Goal: Information Seeking & Learning: Learn about a topic

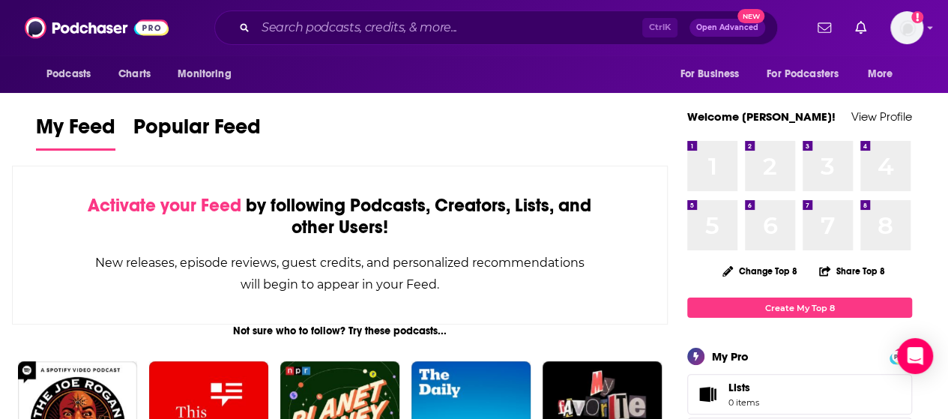
click at [240, 28] on icon "Search podcasts, credits, & more..." at bounding box center [244, 27] width 8 height 8
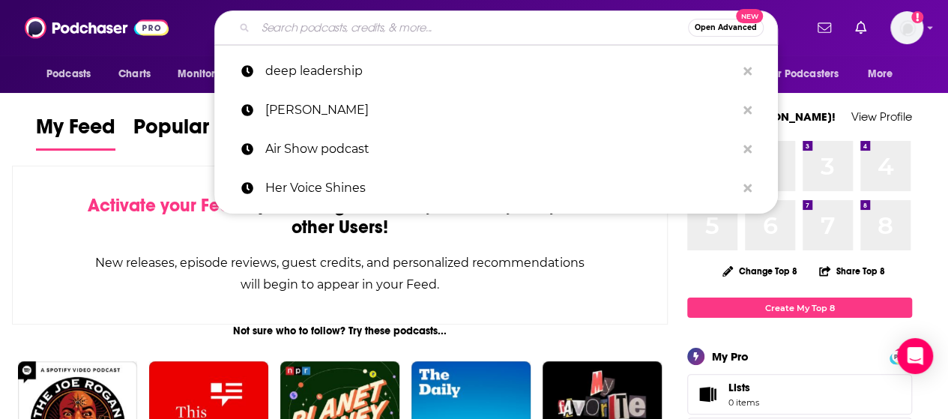
paste input "BUSINESS LEGACY PODCAST"
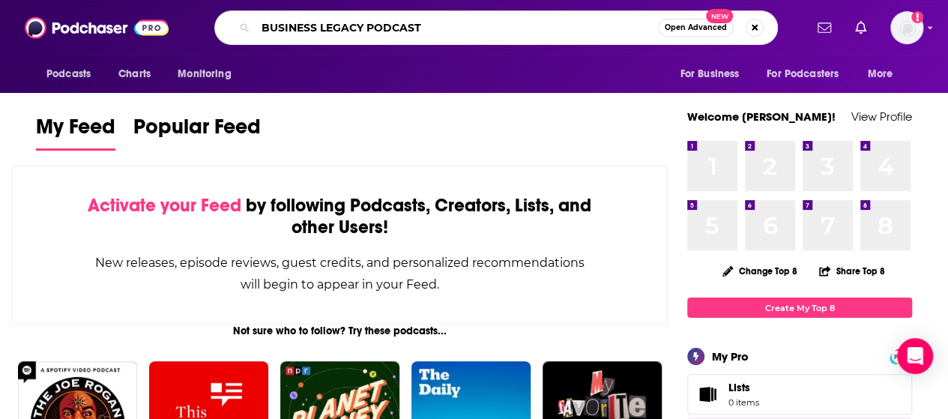
type input "BUSINESS LEGACY PODCAST"
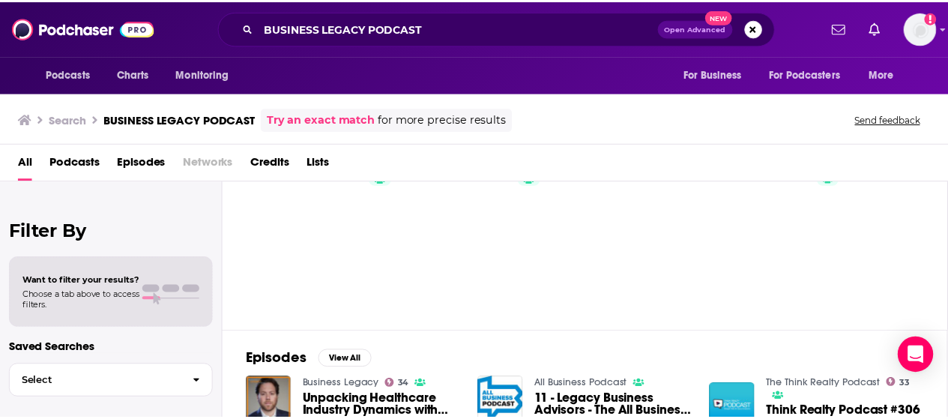
scroll to position [188, 0]
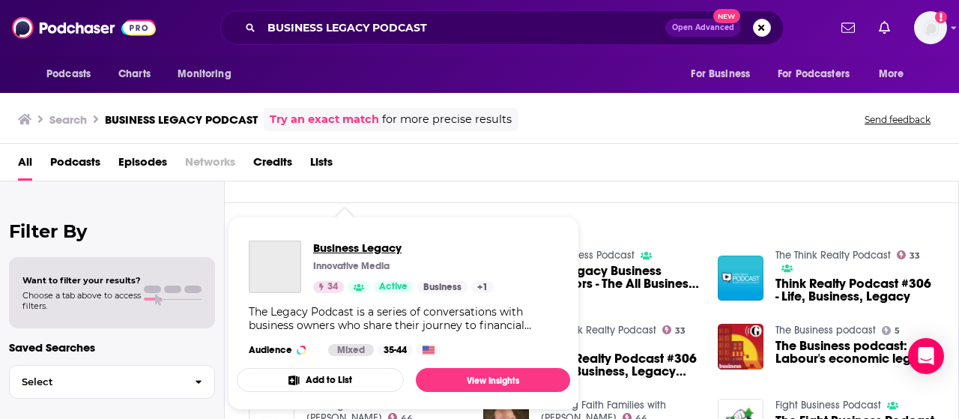
click at [350, 252] on span "Business Legacy" at bounding box center [403, 247] width 181 height 14
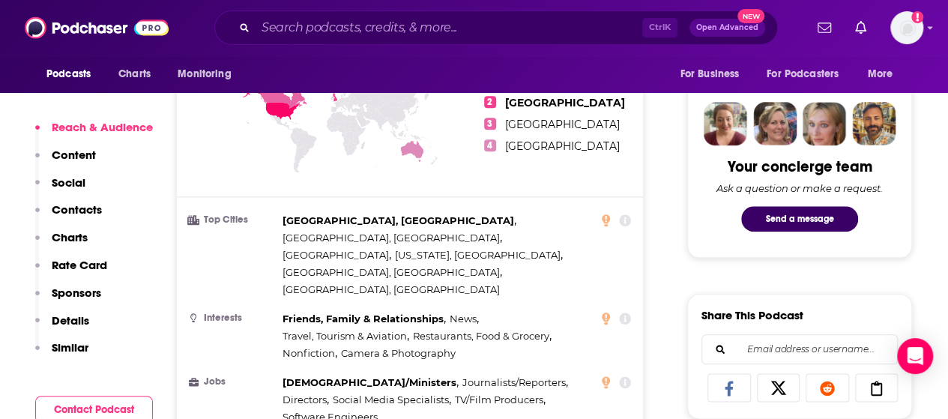
scroll to position [161, 0]
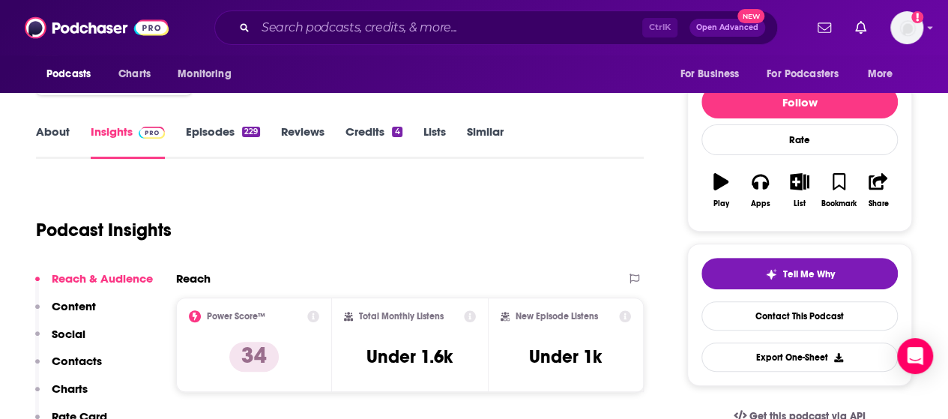
click at [60, 138] on link "About" at bounding box center [53, 141] width 34 height 34
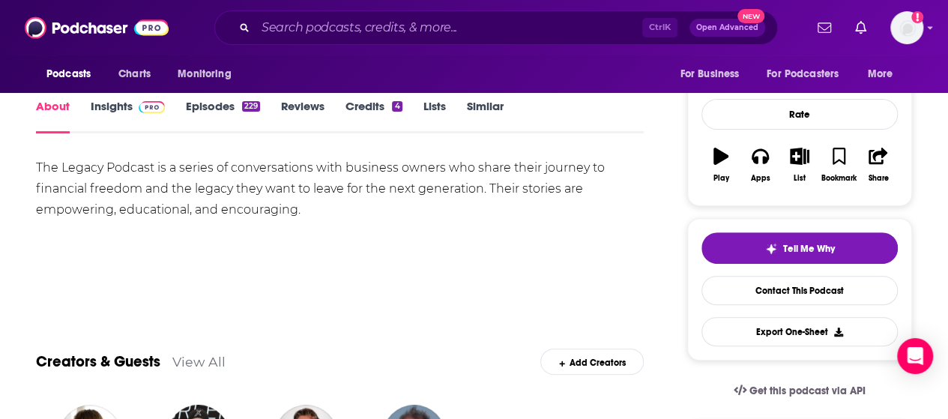
scroll to position [160, 0]
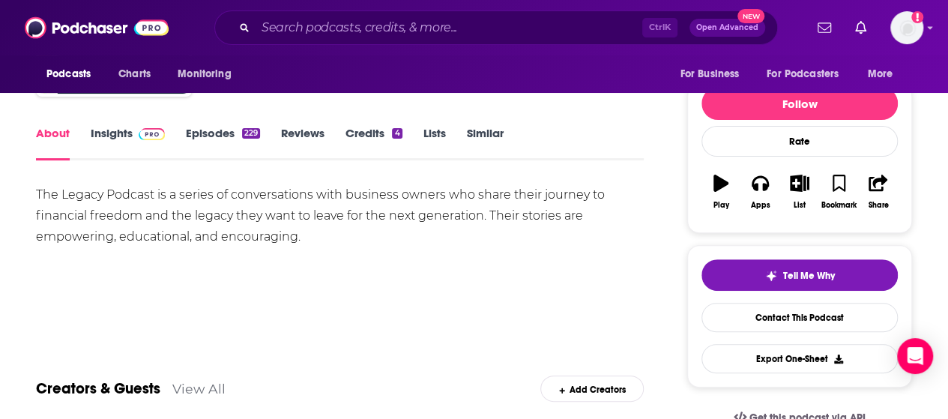
click at [226, 135] on link "Episodes 229" at bounding box center [223, 143] width 74 height 34
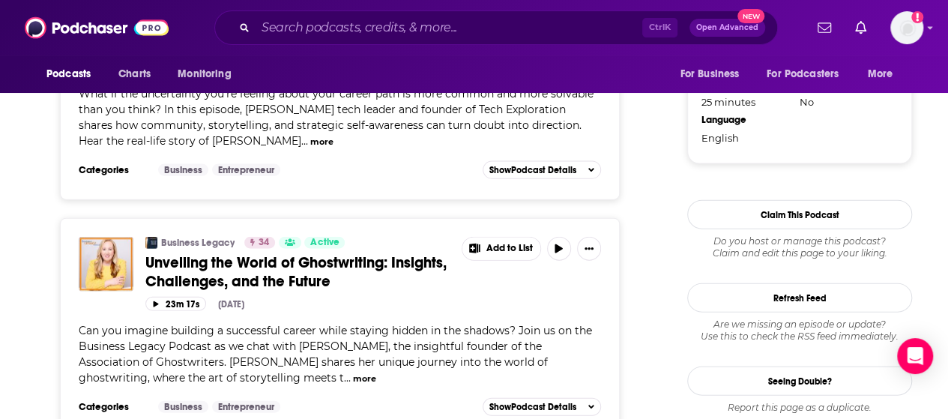
scroll to position [1605, 0]
drag, startPoint x: 299, startPoint y: 330, endPoint x: 412, endPoint y: 333, distance: 113.2
click at [412, 333] on span "Can you imagine building a successful career while staying hidden in the shadow…" at bounding box center [335, 353] width 513 height 61
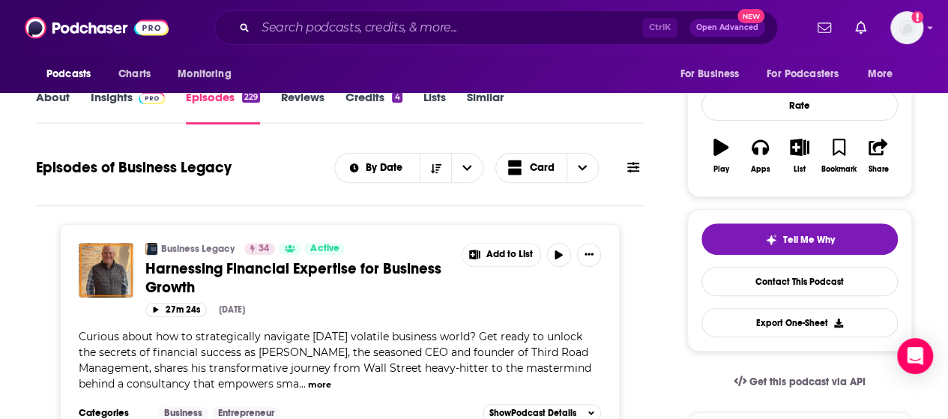
scroll to position [196, 0]
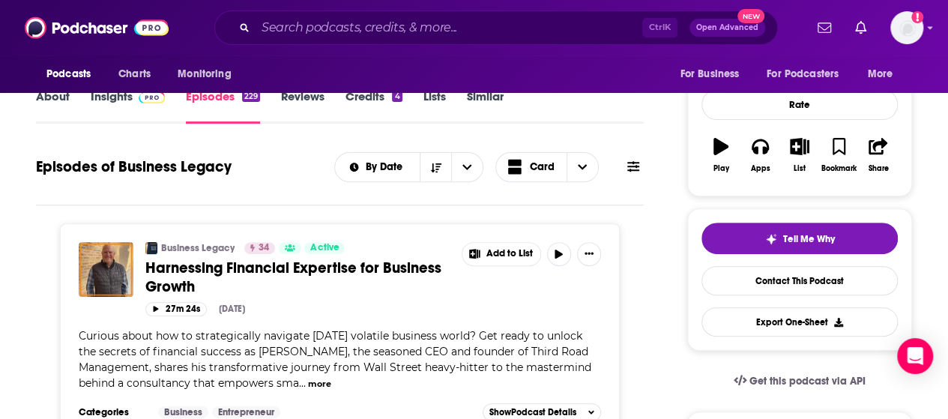
click at [632, 173] on span at bounding box center [633, 167] width 12 height 14
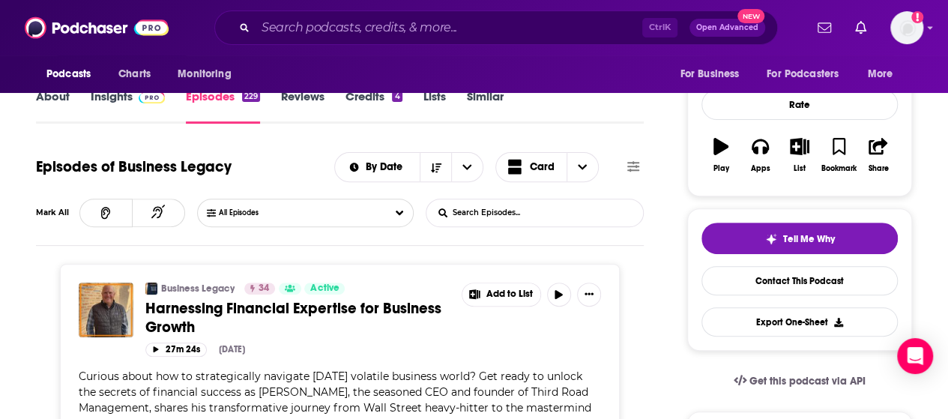
click at [506, 211] on input "List Search Input" at bounding box center [504, 212] width 157 height 27
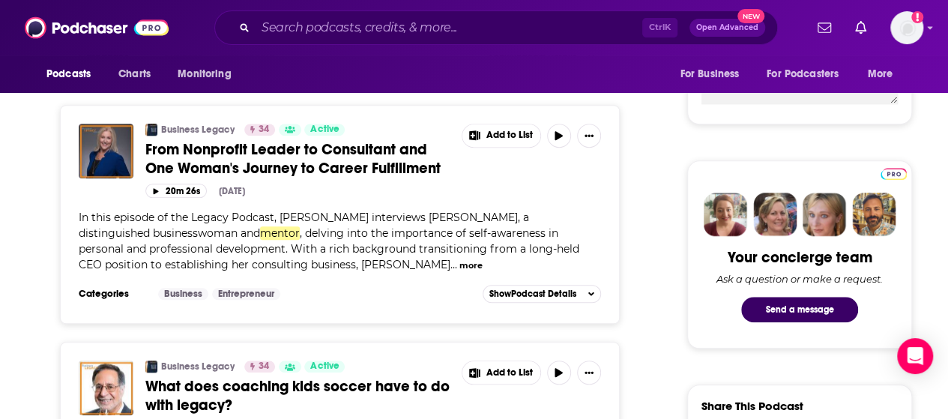
scroll to position [611, 0]
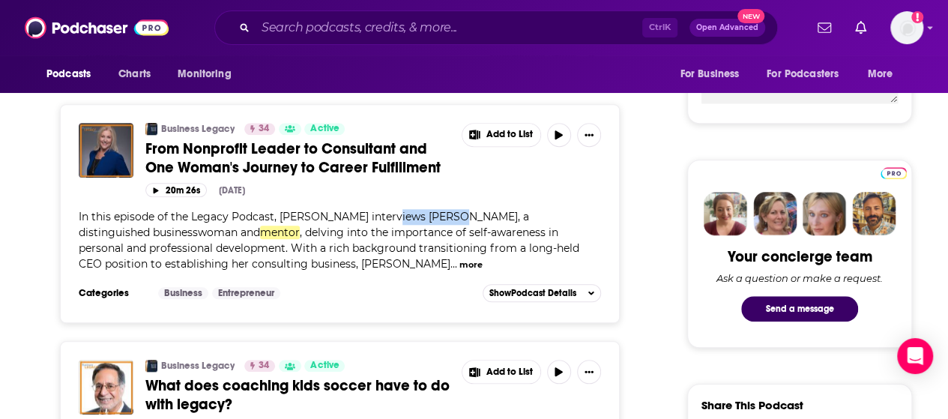
drag, startPoint x: 382, startPoint y: 210, endPoint x: 447, endPoint y: 211, distance: 64.4
click at [447, 211] on span "In this episode of the Legacy Podcast, [PERSON_NAME] interviews [PERSON_NAME], …" at bounding box center [304, 224] width 450 height 29
copy span "[PERSON_NAME]"
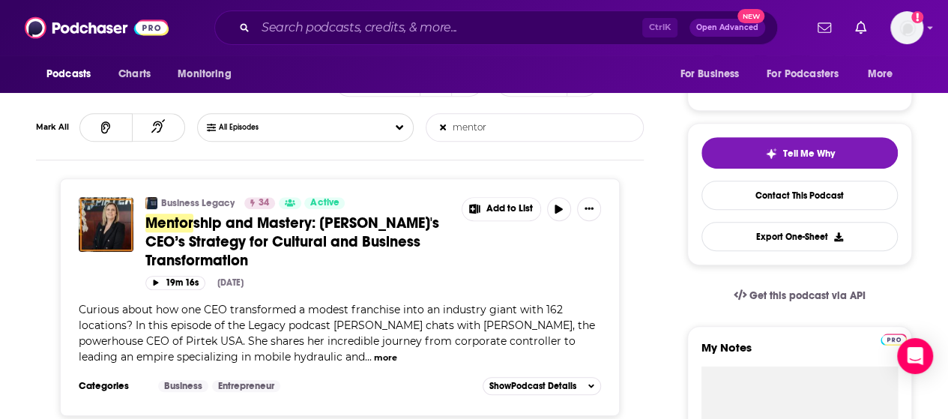
scroll to position [331, 0]
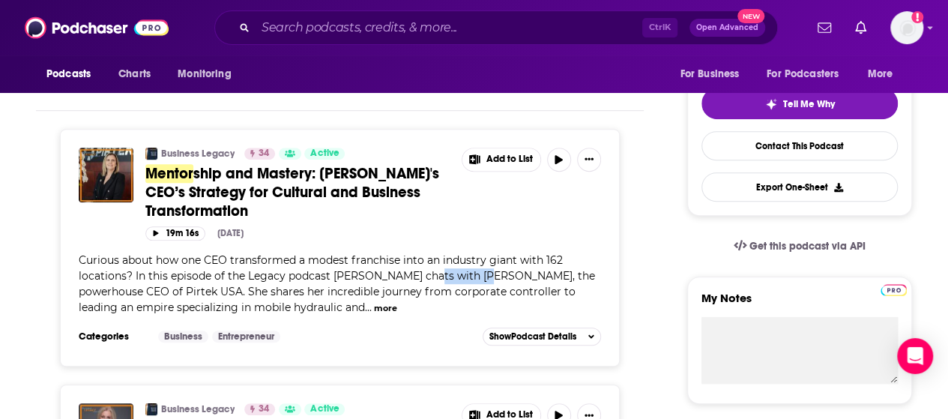
drag, startPoint x: 417, startPoint y: 273, endPoint x: 477, endPoint y: 273, distance: 60.7
click at [477, 273] on span "Curious about how one CEO transformed a modest franchise into an industry giant…" at bounding box center [337, 283] width 516 height 61
copy span "[PERSON_NAME]"
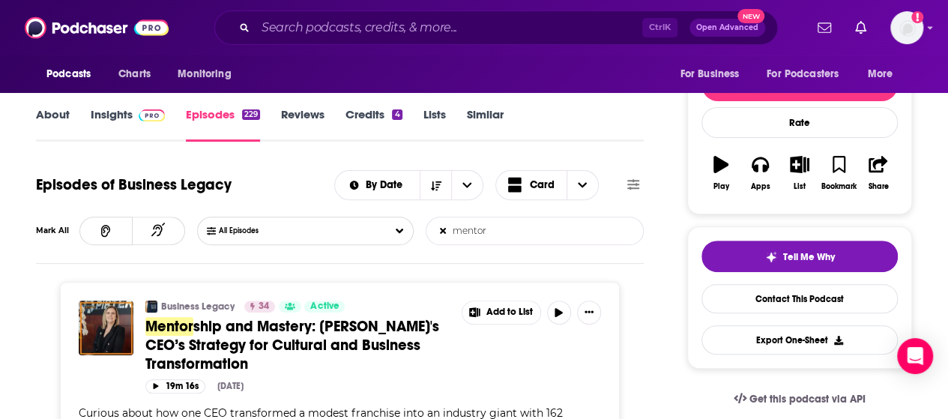
scroll to position [200, 0]
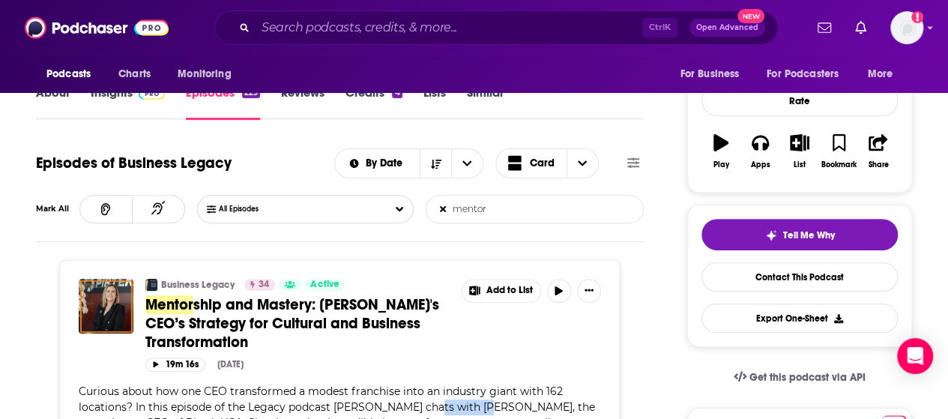
click at [469, 208] on input "mentor" at bounding box center [504, 209] width 157 height 27
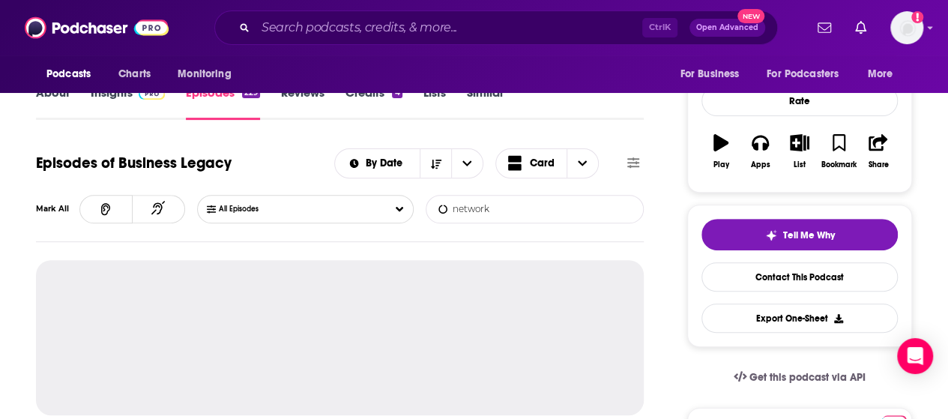
type input "network"
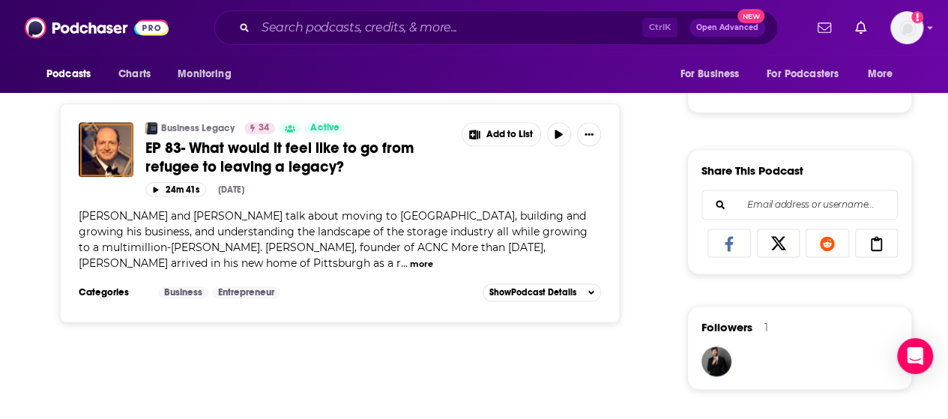
scroll to position [0, 0]
